Goal: Transaction & Acquisition: Download file/media

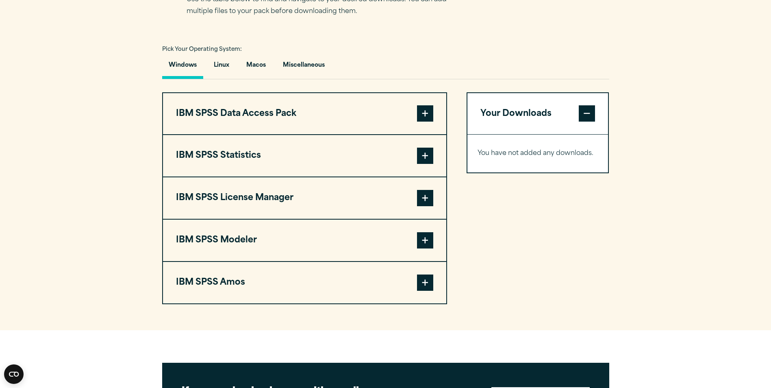
scroll to position [569, 0]
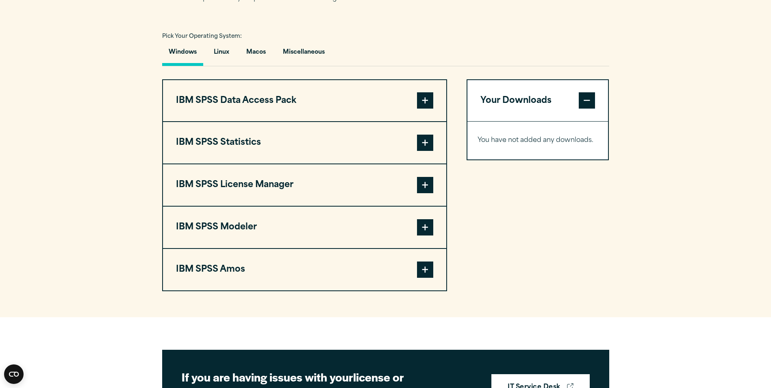
click at [420, 151] on span at bounding box center [425, 142] width 16 height 16
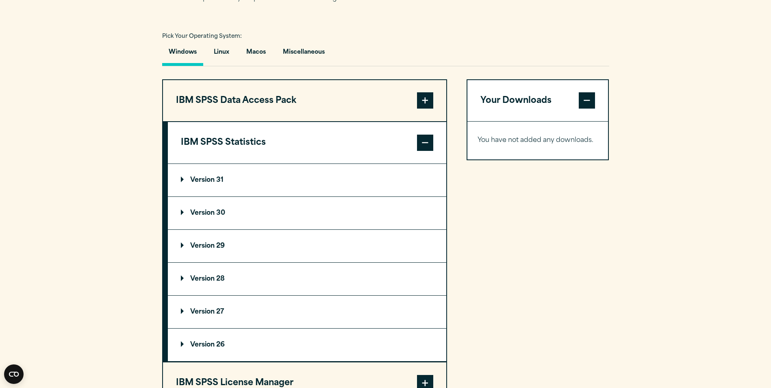
click at [215, 225] on summary "Version 30" at bounding box center [307, 213] width 278 height 33
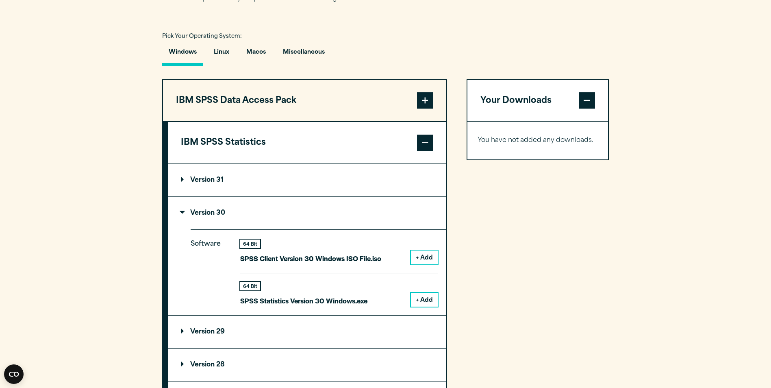
click at [426, 306] on button "+ Add" at bounding box center [424, 300] width 27 height 14
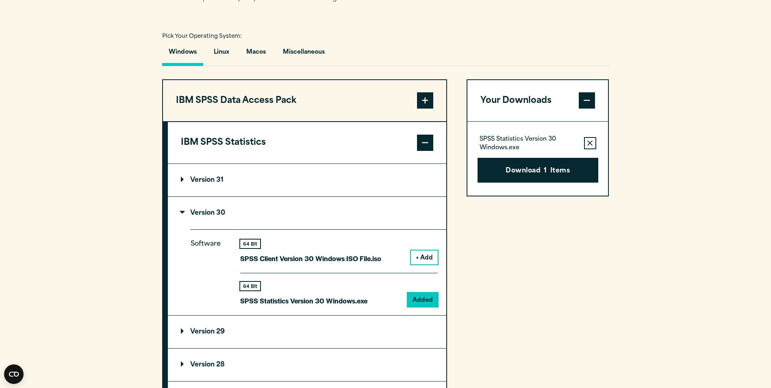
click at [528, 183] on button "Download 1 Items" at bounding box center [537, 170] width 121 height 25
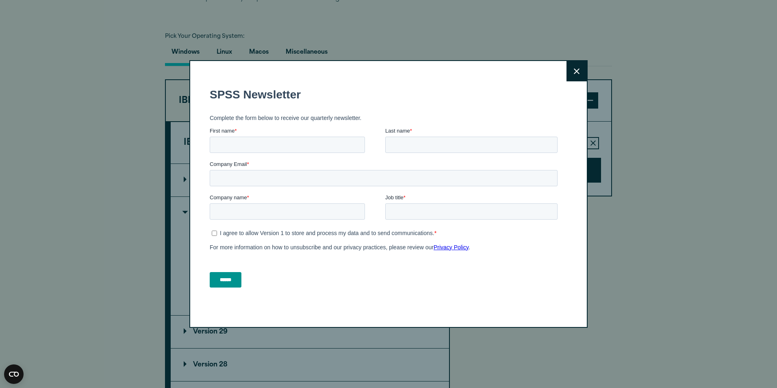
click at [570, 74] on button "Close" at bounding box center [576, 71] width 20 height 20
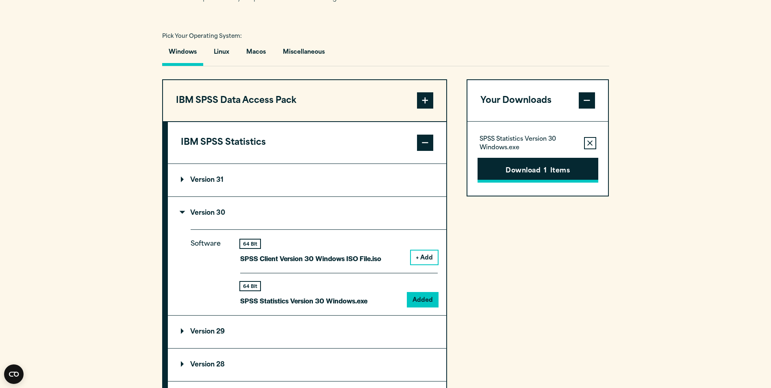
click at [565, 183] on button "Download 1 Items" at bounding box center [537, 170] width 121 height 25
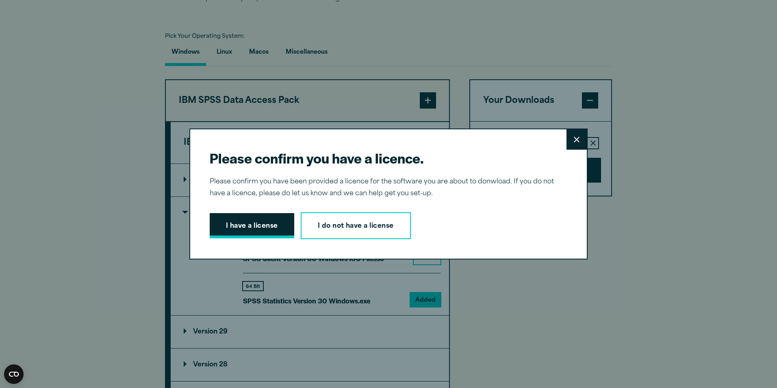
click at [254, 230] on button "I have a license" at bounding box center [252, 225] width 85 height 25
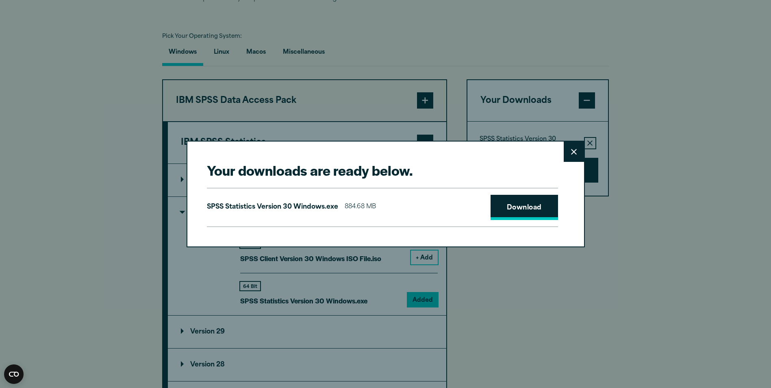
click at [492, 209] on link "Download" at bounding box center [523, 207] width 67 height 25
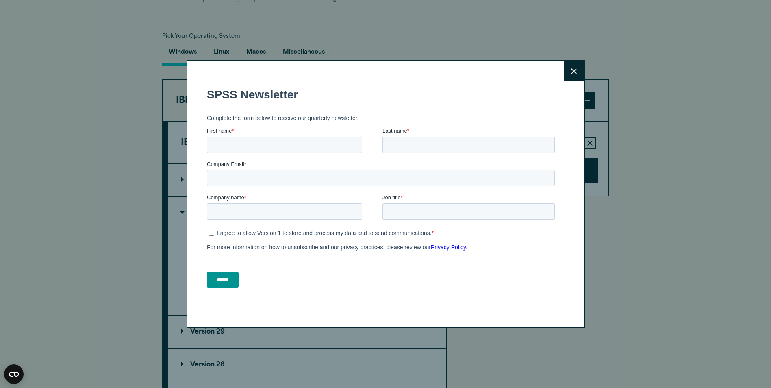
click at [574, 66] on button "Close" at bounding box center [574, 71] width 20 height 20
